Goal: Task Accomplishment & Management: Use online tool/utility

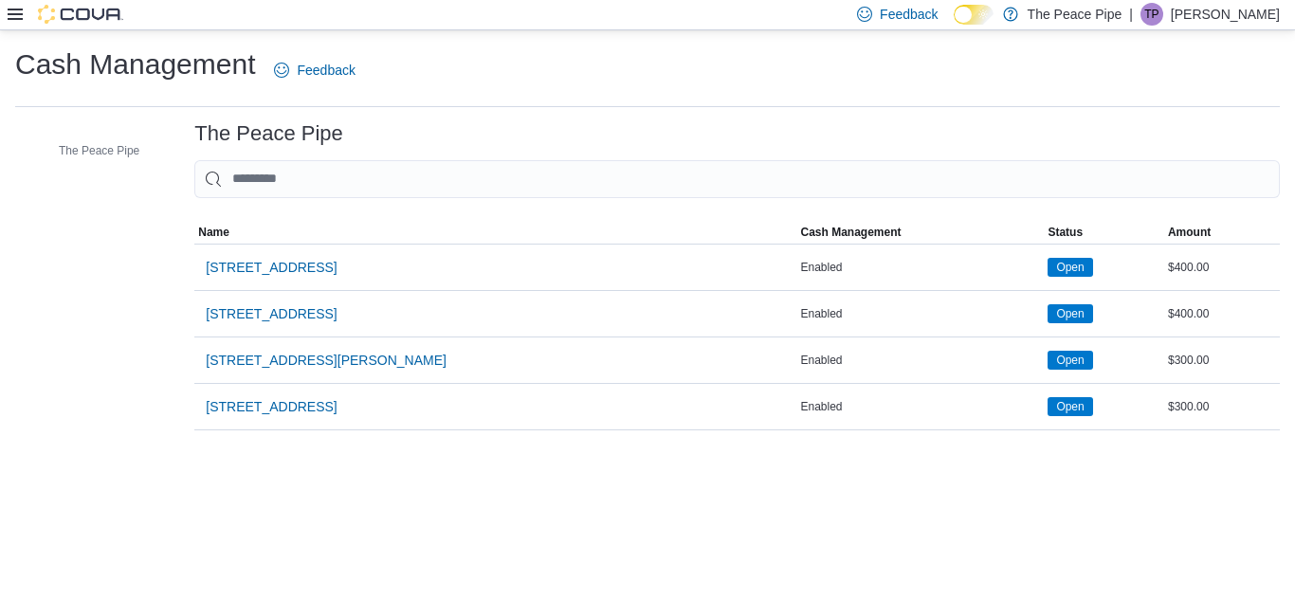
click at [9, 13] on icon at bounding box center [15, 14] width 15 height 15
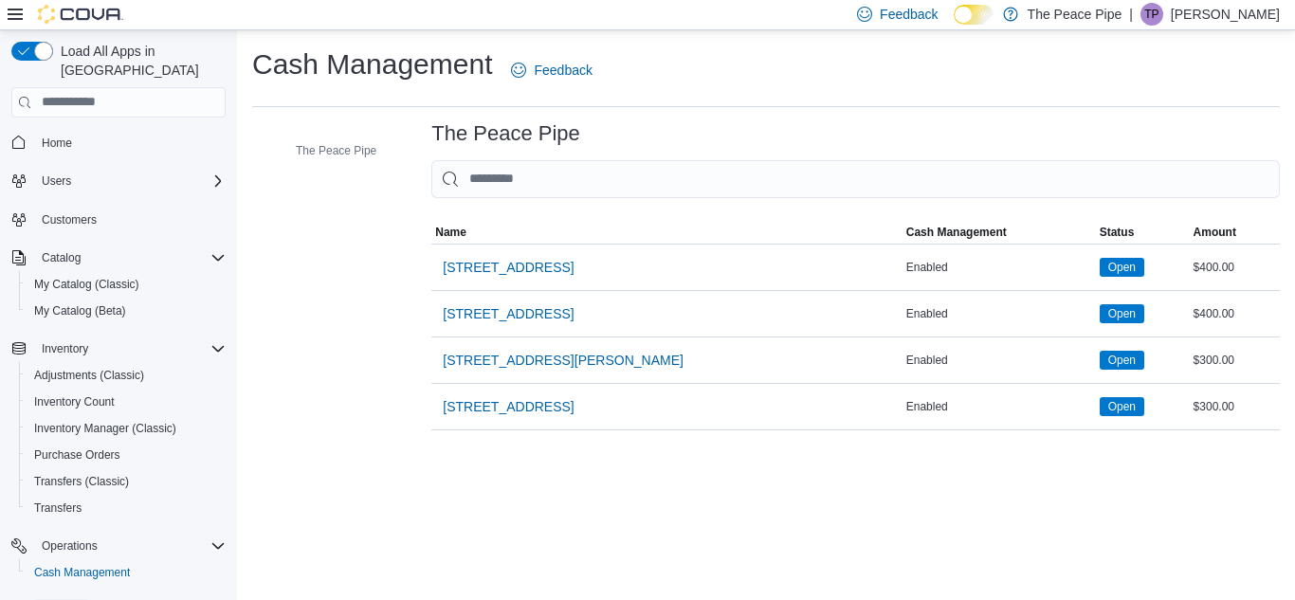
click at [70, 599] on span "Reports" at bounding box center [62, 610] width 40 height 15
click at [148, 599] on div "Reports" at bounding box center [130, 610] width 192 height 23
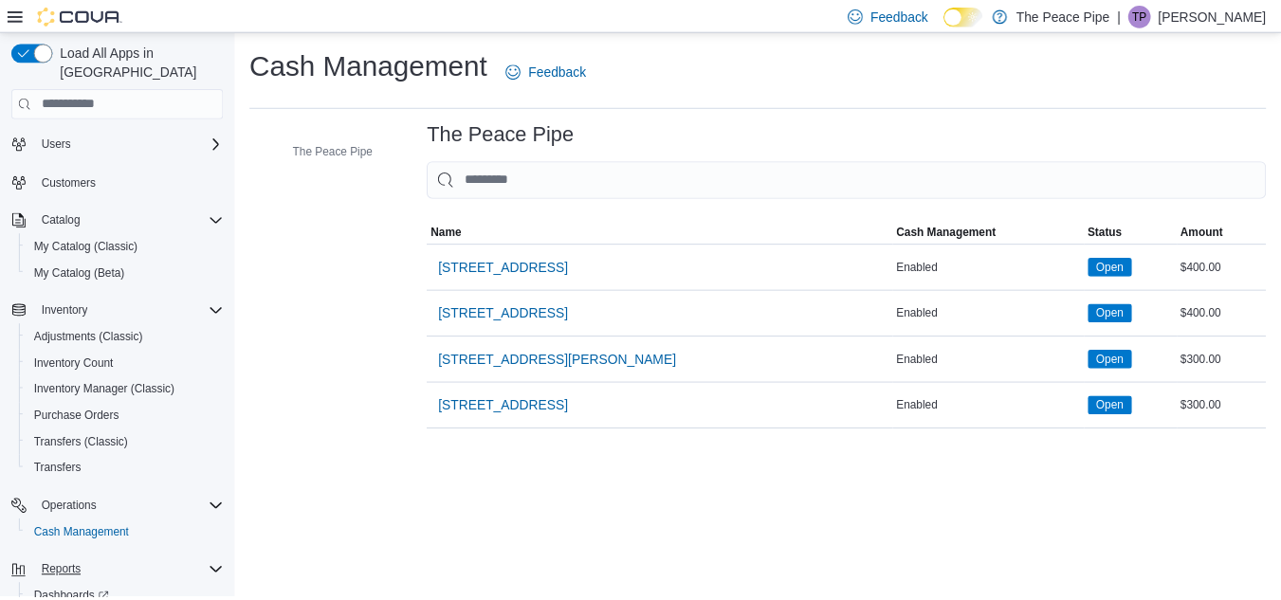
scroll to position [111, 0]
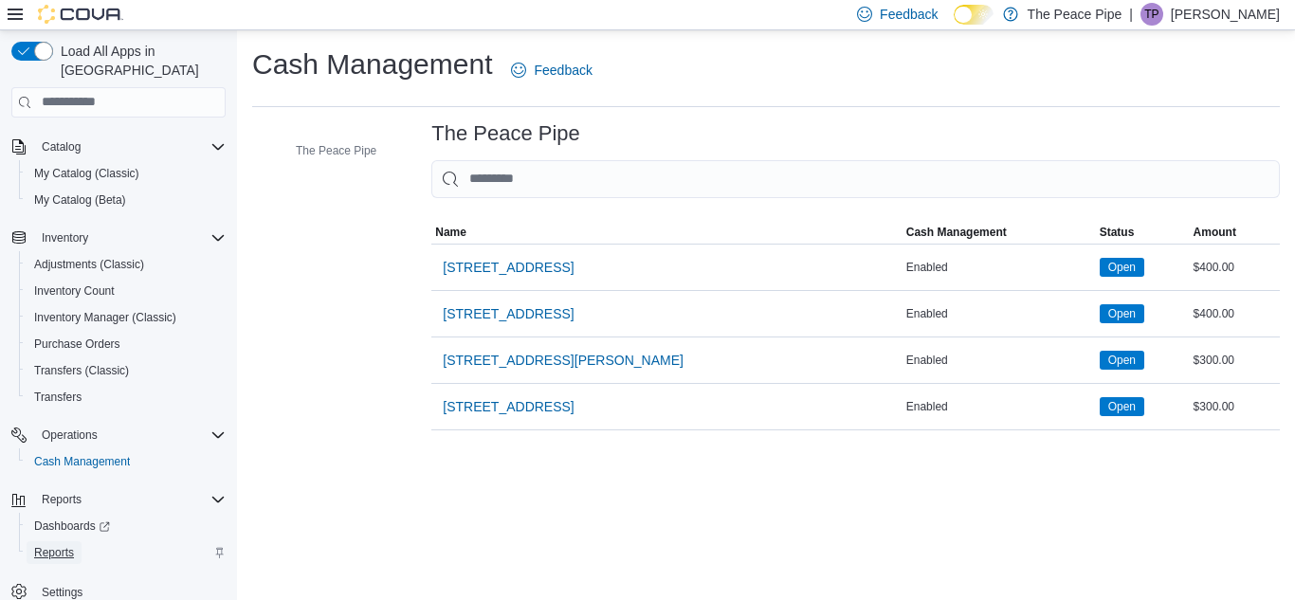
click at [49, 541] on span "Reports" at bounding box center [54, 552] width 40 height 23
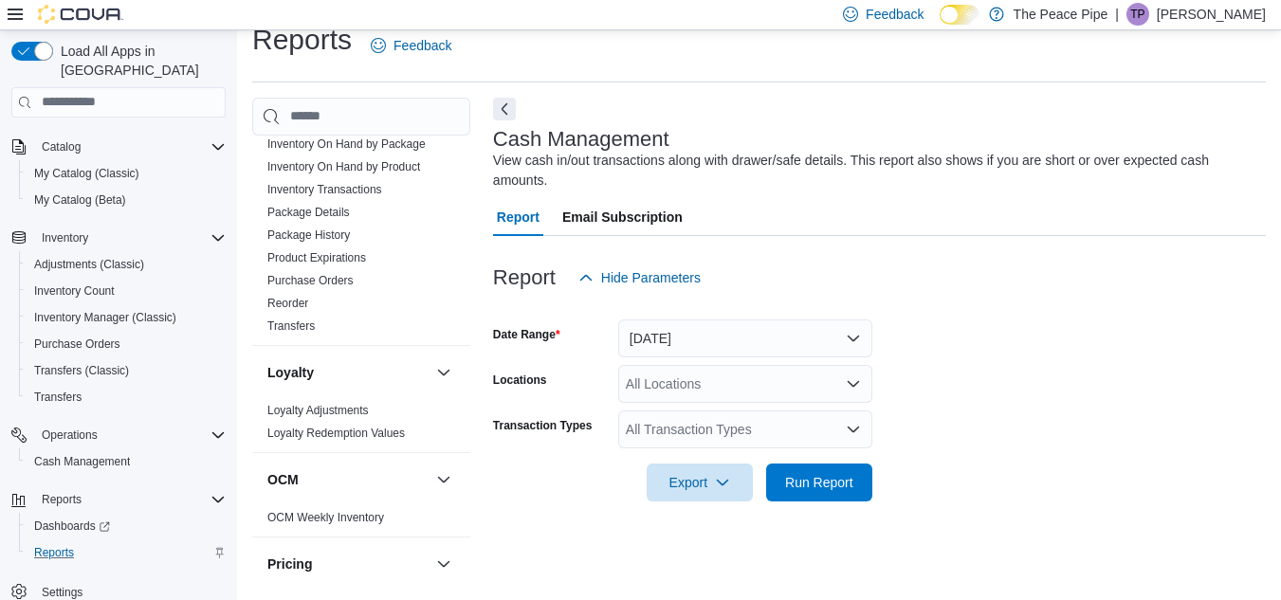
scroll to position [436, 0]
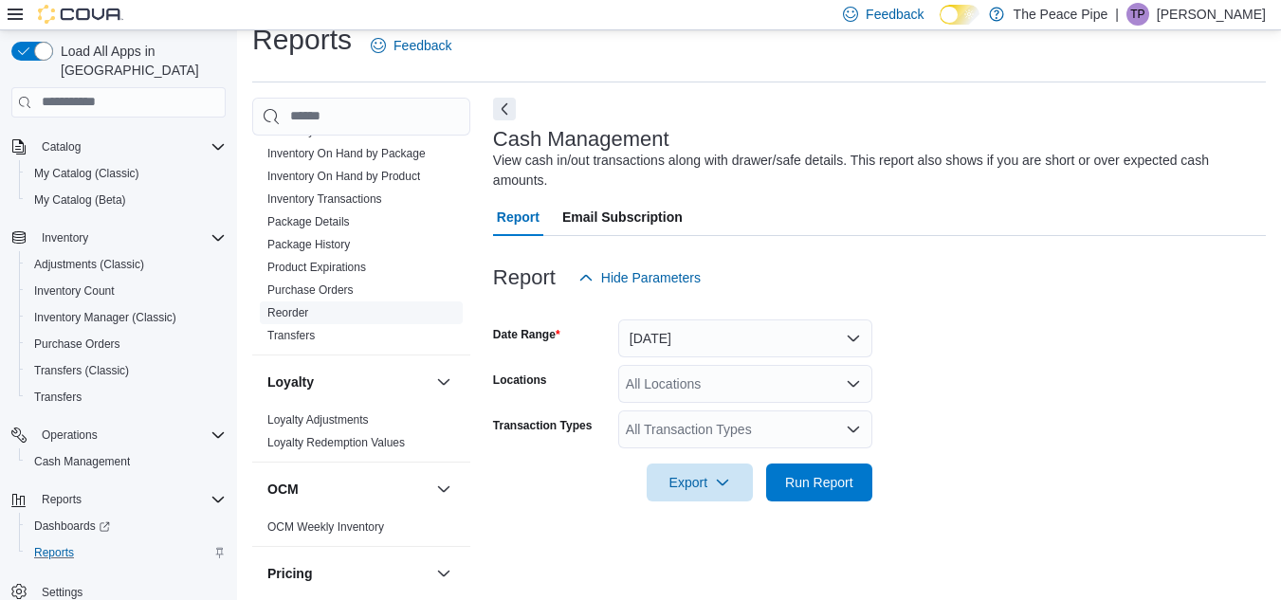
click at [299, 320] on link "Reorder" at bounding box center [287, 312] width 41 height 13
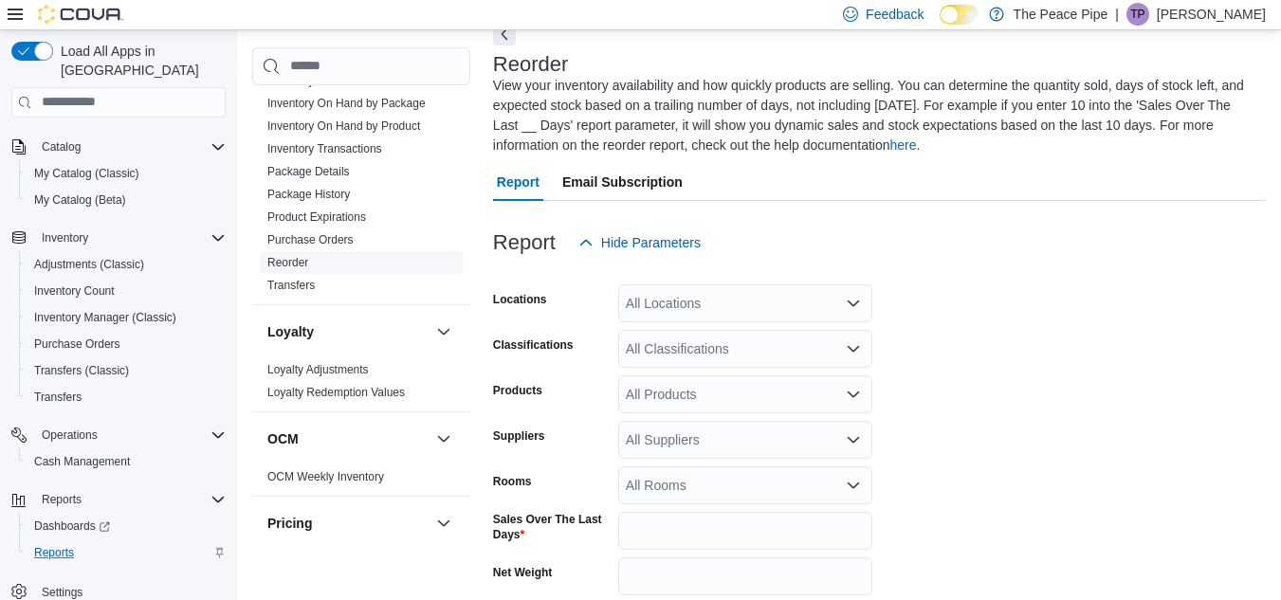
scroll to position [103, 0]
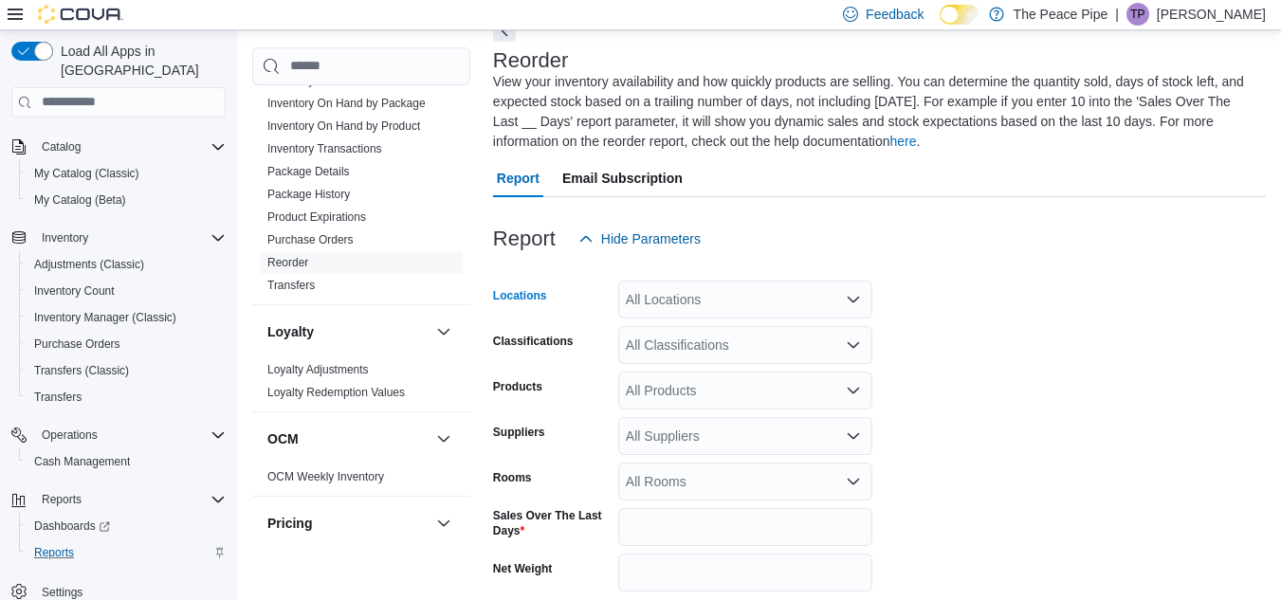
click at [772, 303] on div "All Locations" at bounding box center [745, 300] width 254 height 38
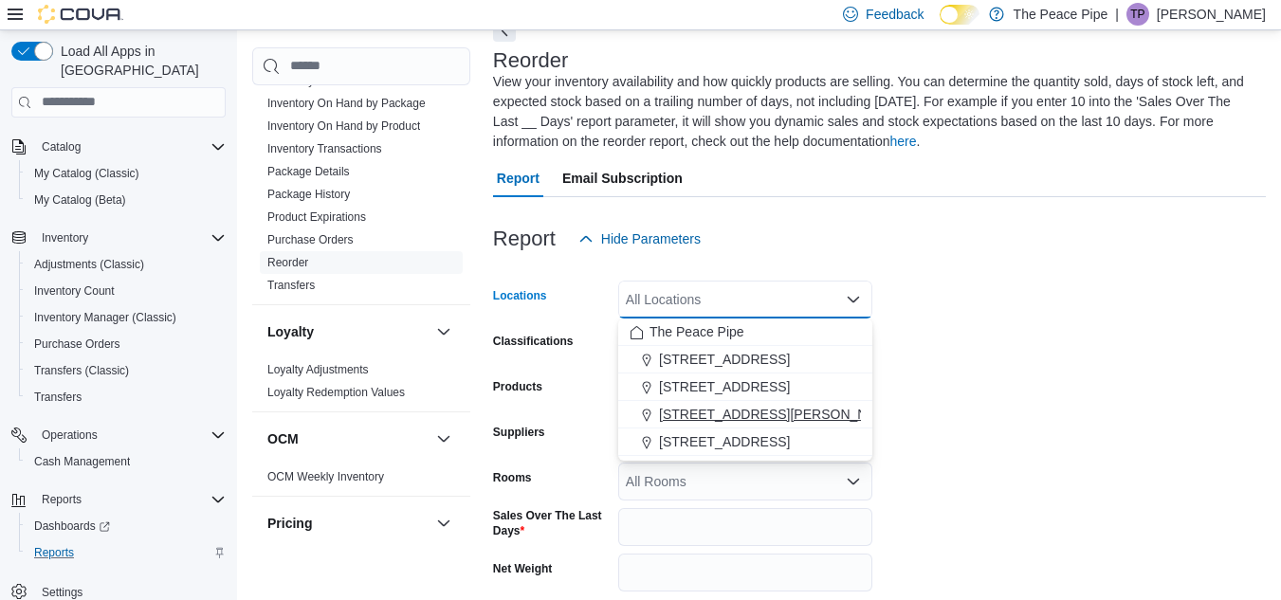
click at [770, 421] on div "[STREET_ADDRESS][PERSON_NAME]" at bounding box center [745, 414] width 231 height 19
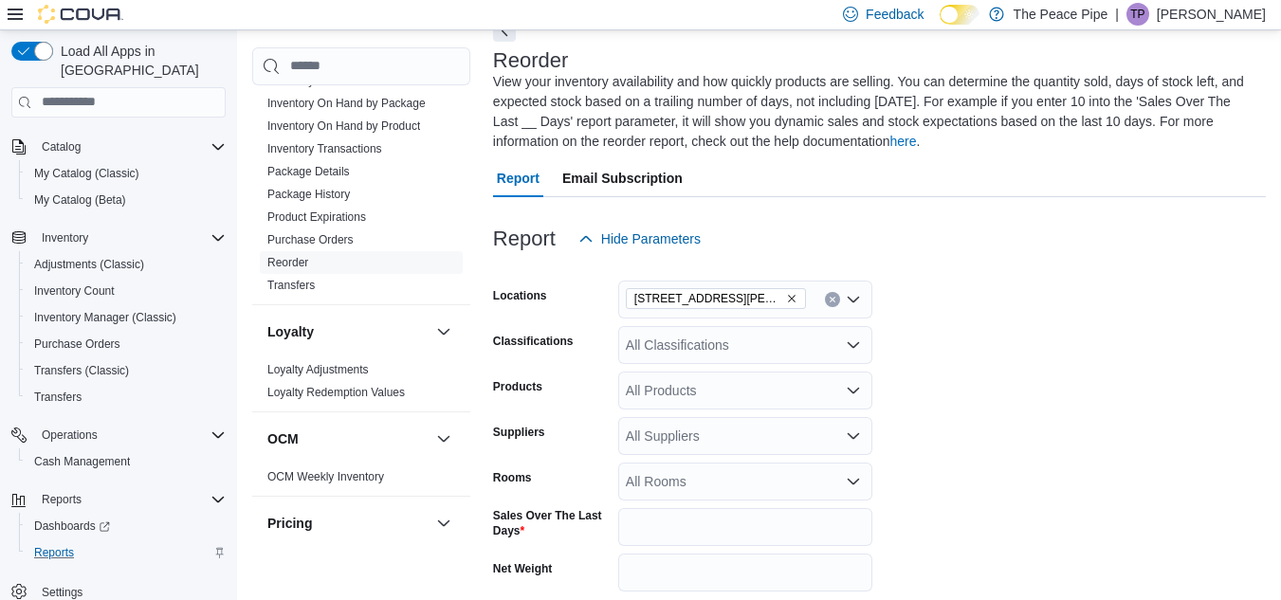
click at [950, 400] on form "Locations [STREET_ADDRESS][PERSON_NAME] Classifications All Classifications Pro…" at bounding box center [879, 492] width 773 height 468
click at [744, 449] on div "All Suppliers" at bounding box center [745, 436] width 254 height 38
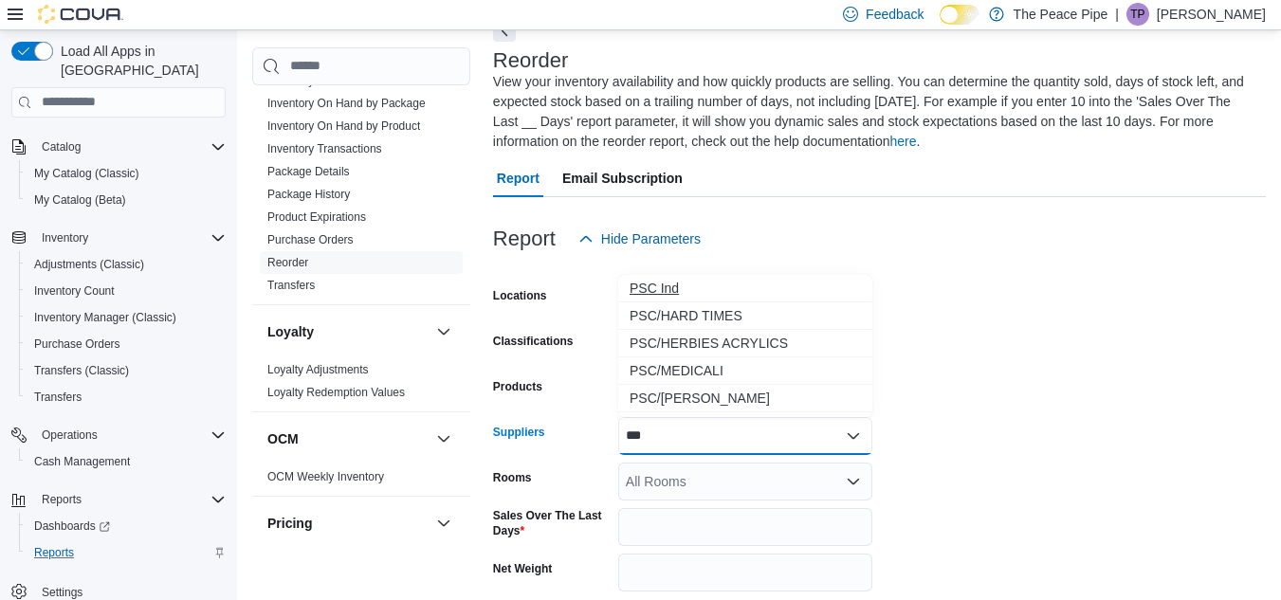
type input "***"
click at [659, 288] on span "PSC Ind" at bounding box center [745, 288] width 231 height 19
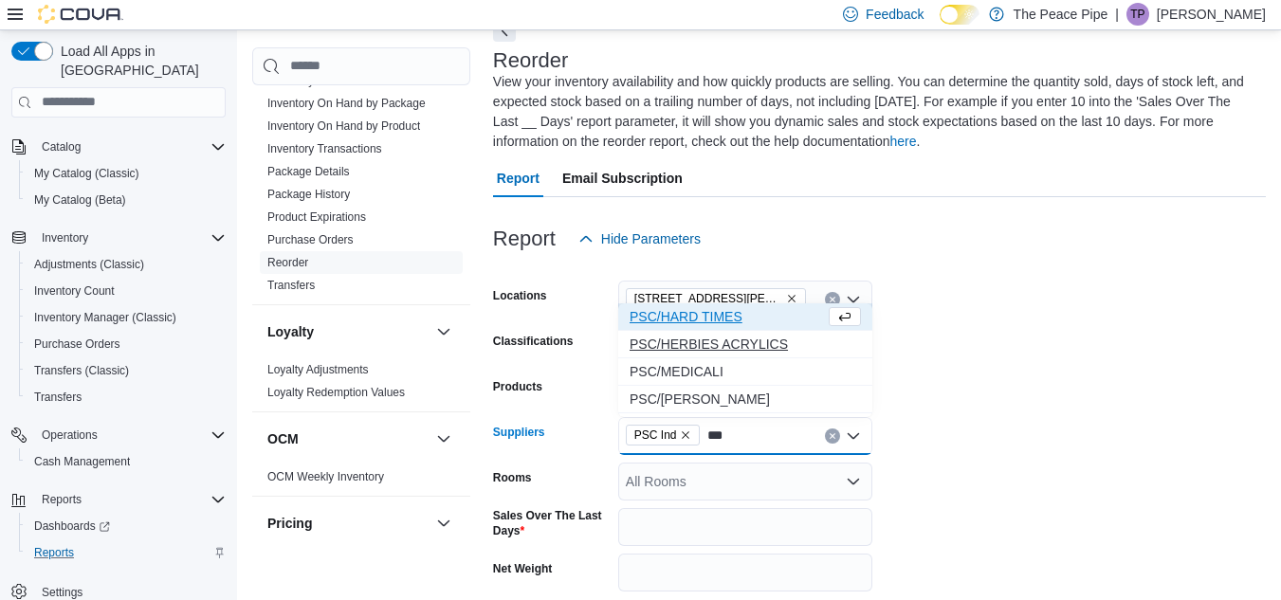
type input "***"
click at [694, 350] on span "PSC/HERBIES ACRYLICS" at bounding box center [745, 344] width 231 height 19
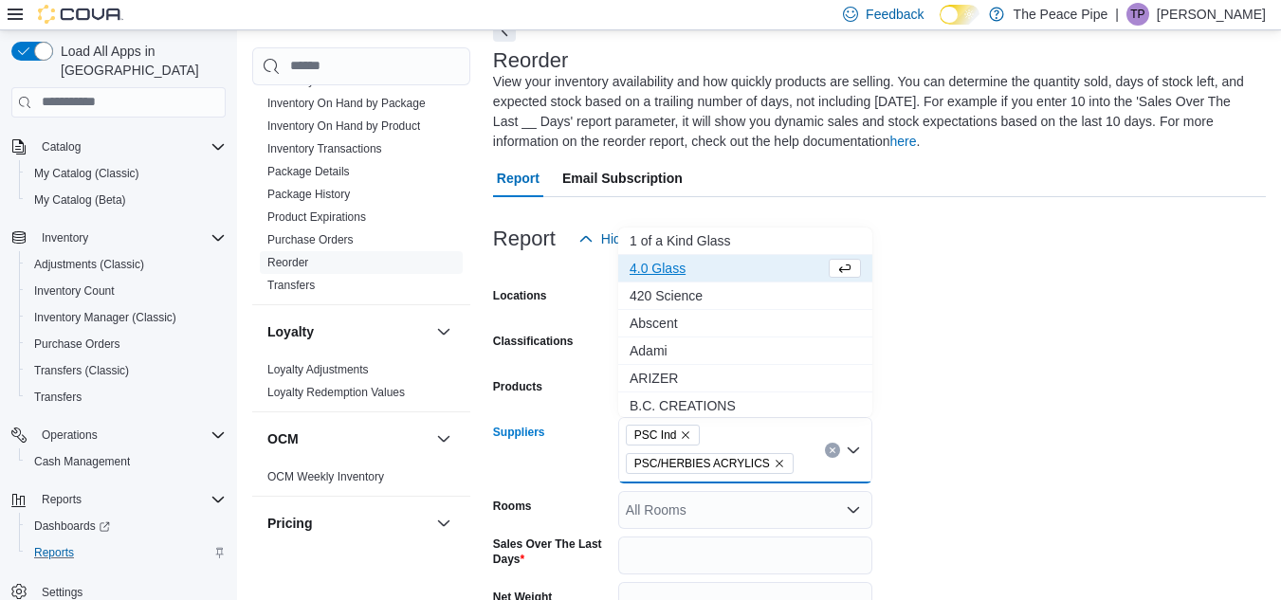
click at [1006, 539] on form "Locations [STREET_ADDRESS][PERSON_NAME] Classifications All Classifications Pro…" at bounding box center [879, 506] width 773 height 497
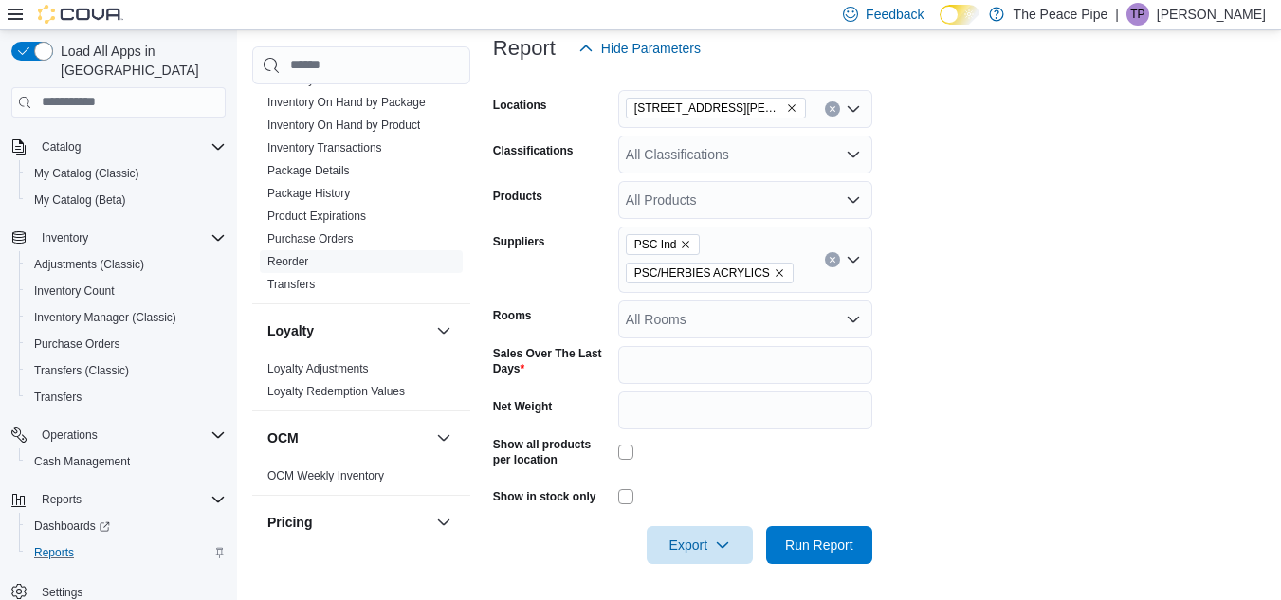
scroll to position [296, 0]
click at [708, 539] on span "Export" at bounding box center [699, 542] width 83 height 38
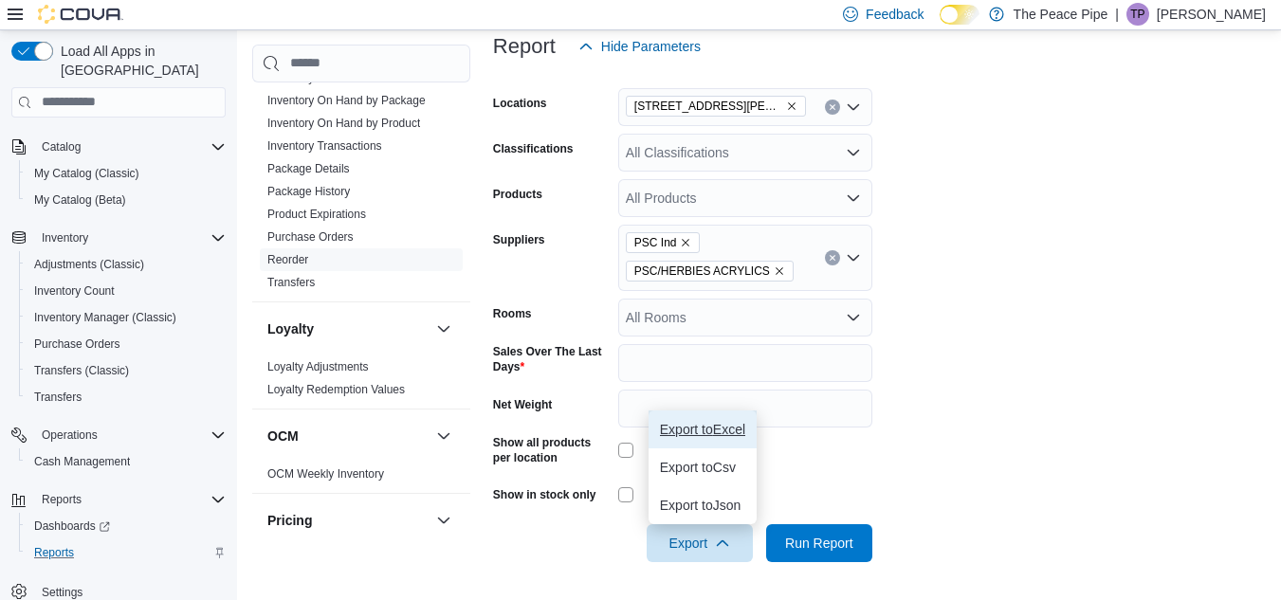
click at [715, 422] on span "Export to Excel" at bounding box center [702, 429] width 85 height 15
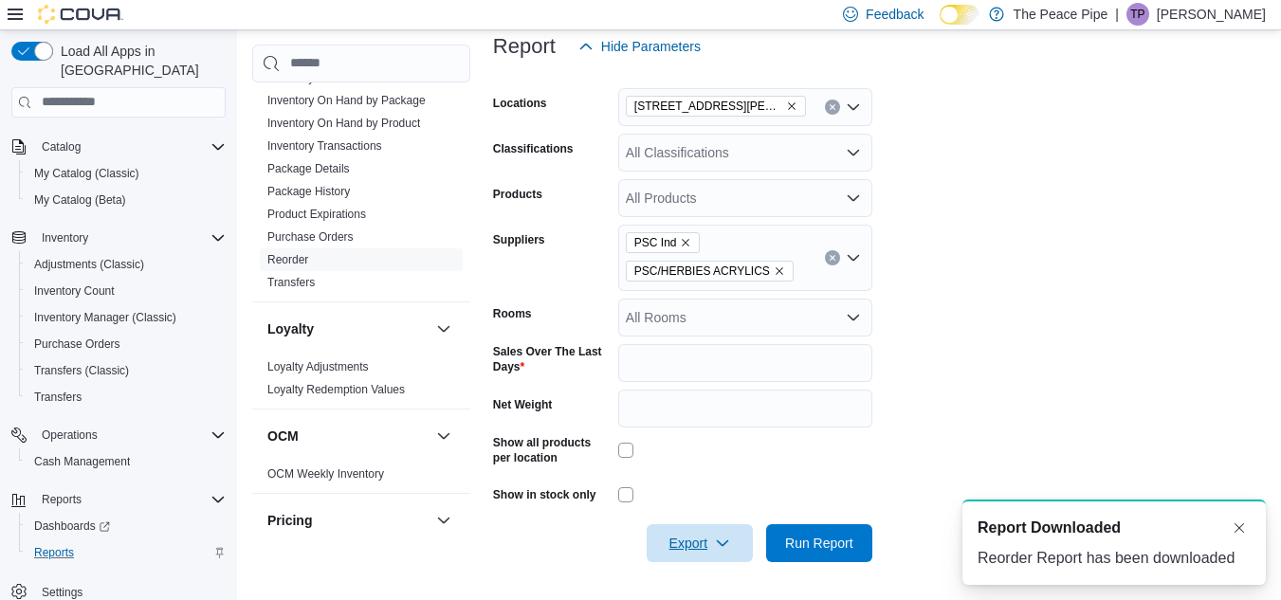
scroll to position [0, 0]
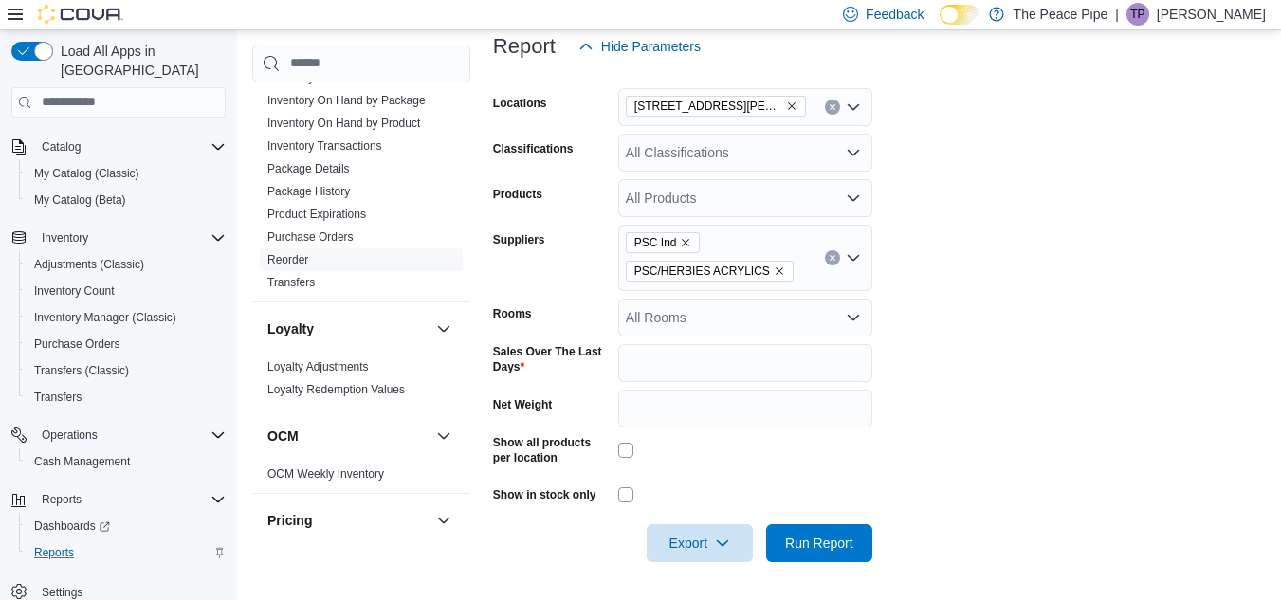
click at [1214, 28] on div "Feedback Dark Mode The Peace Pipe | [PERSON_NAME]" at bounding box center [1050, 14] width 431 height 38
click at [1220, 7] on p "[PERSON_NAME]" at bounding box center [1211, 14] width 109 height 23
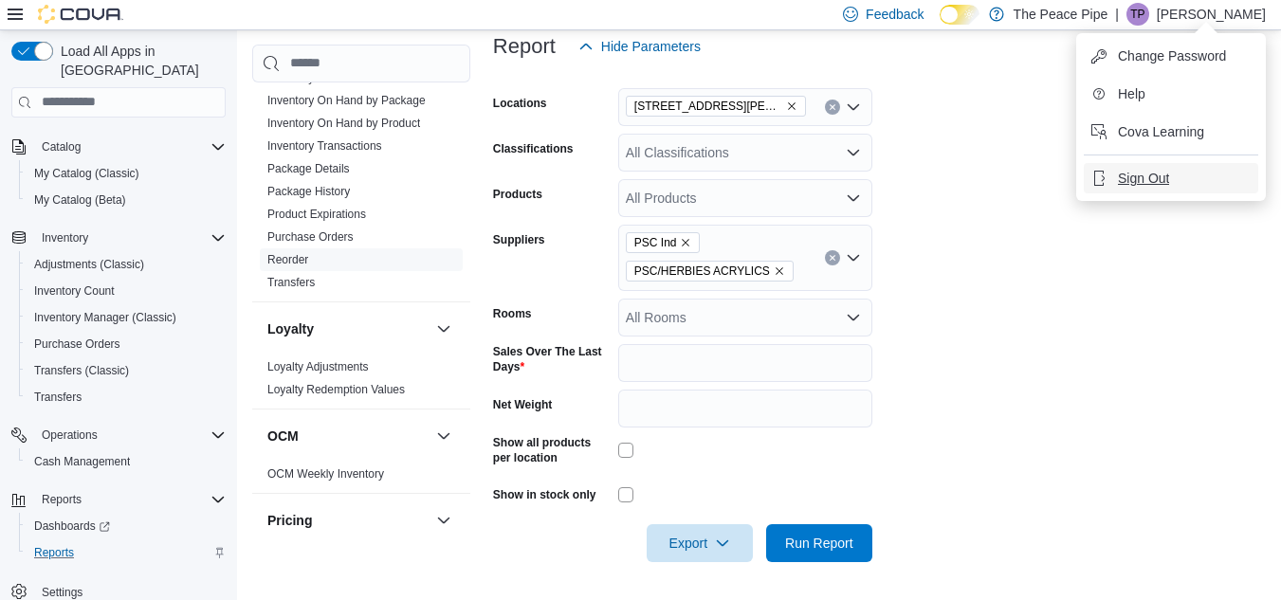
click at [1163, 175] on span "Sign Out" at bounding box center [1143, 178] width 51 height 19
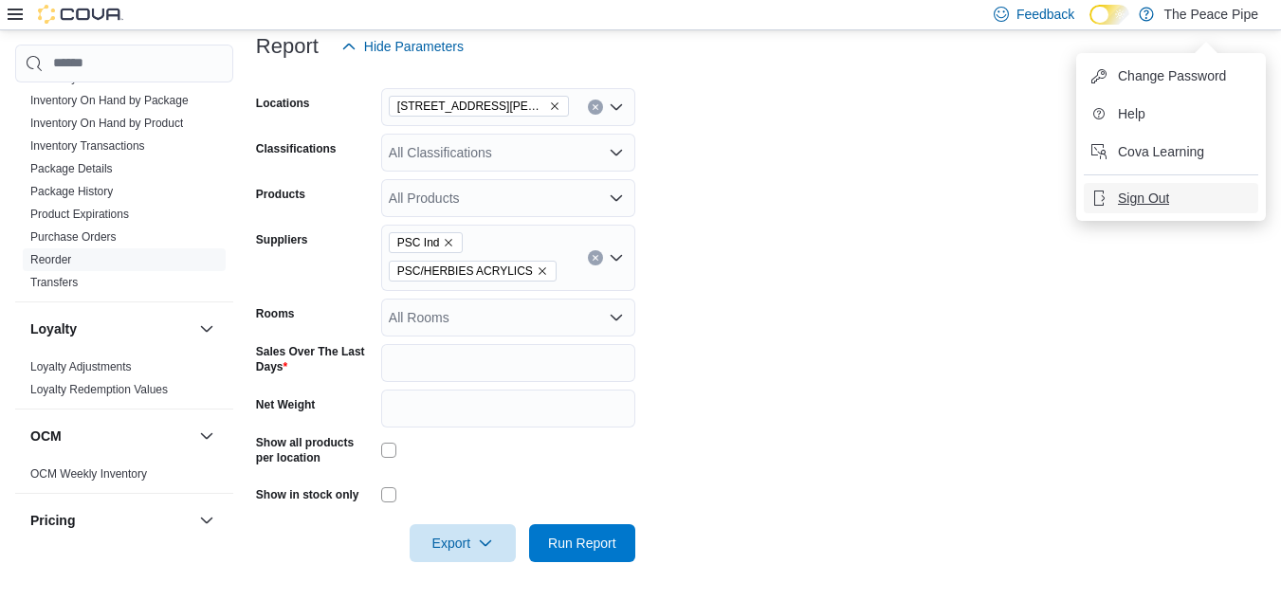
scroll to position [276, 0]
